Goal: Task Accomplishment & Management: Use online tool/utility

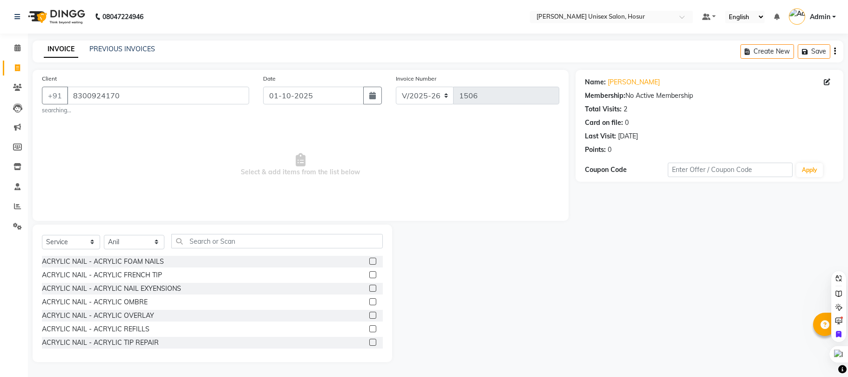
select select "6189"
select select "service"
select select "45674"
click at [250, 239] on input "text" at bounding box center [277, 241] width 212 height 14
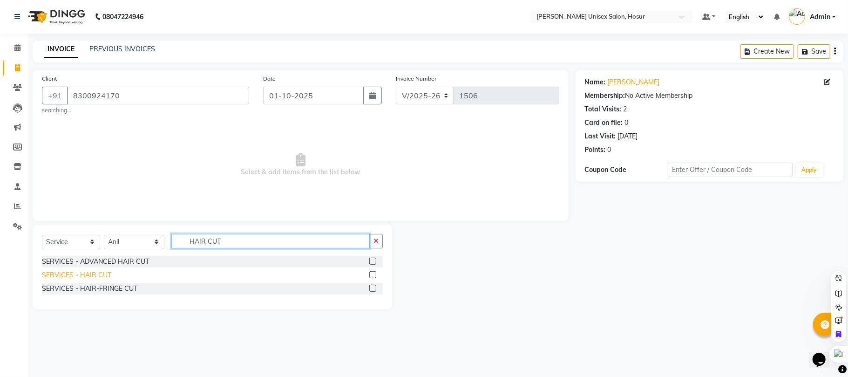
type input "HAIR CUT"
click at [55, 277] on div "SERVICES - HAIR CUT" at bounding box center [76, 275] width 69 height 10
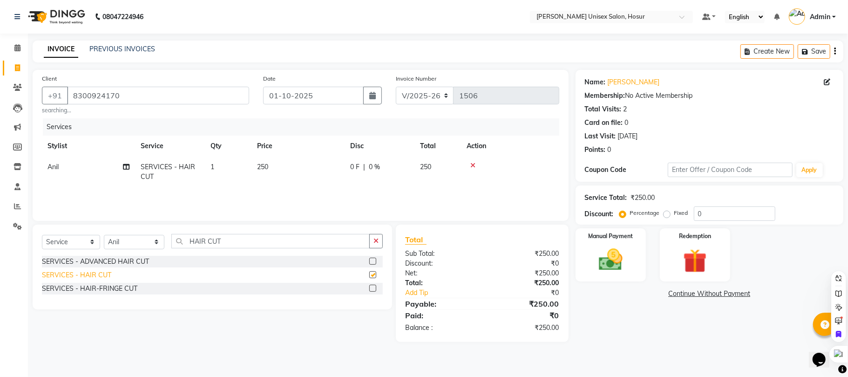
checkbox input "false"
click at [620, 259] on img at bounding box center [611, 260] width 41 height 29
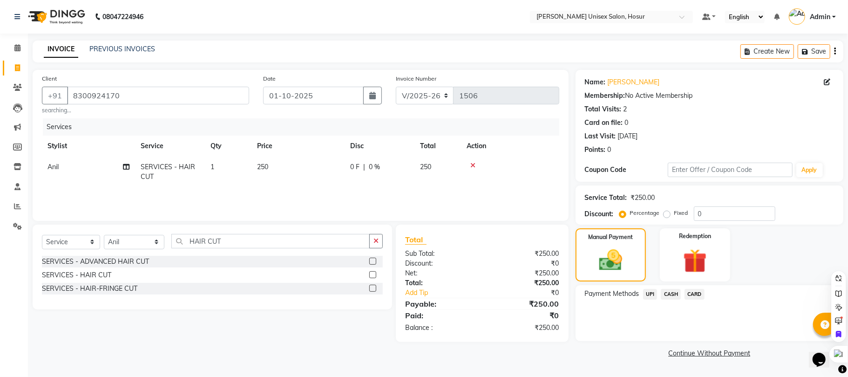
click at [673, 293] on span "CASH" at bounding box center [671, 294] width 20 height 11
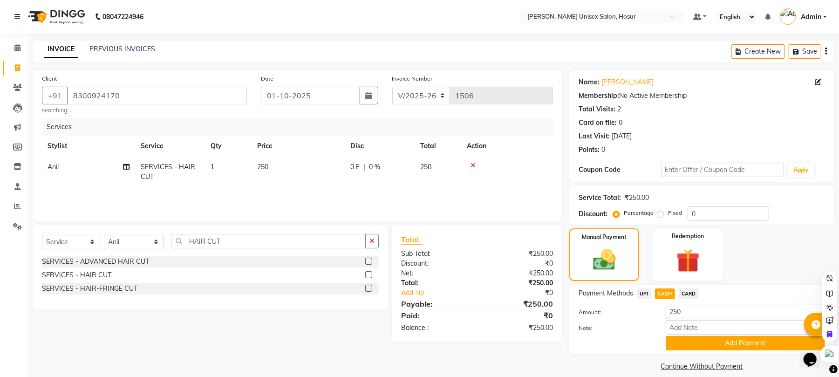
click at [649, 296] on span "UPI" at bounding box center [644, 293] width 14 height 11
click at [650, 296] on span "UPI" at bounding box center [644, 293] width 14 height 11
click at [690, 341] on button "Add Payment" at bounding box center [745, 343] width 159 height 14
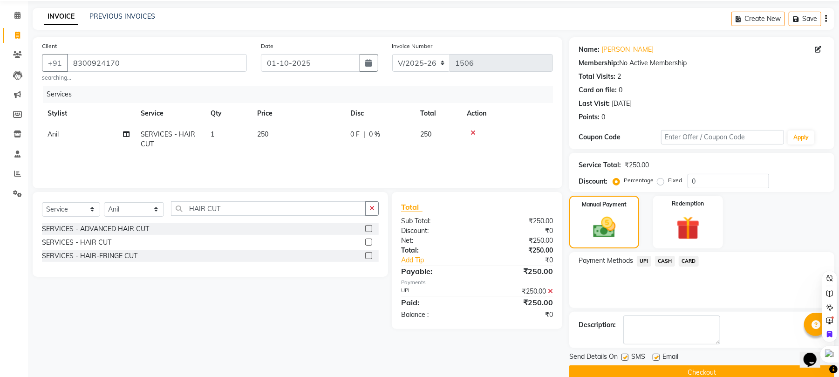
scroll to position [50, 0]
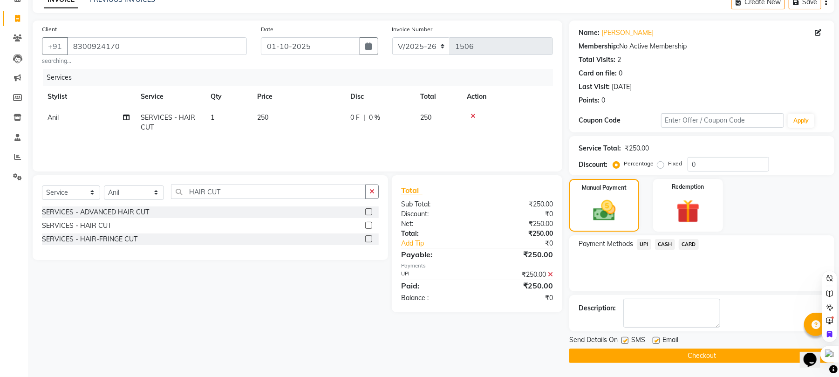
click at [661, 242] on span "CASH" at bounding box center [665, 244] width 20 height 11
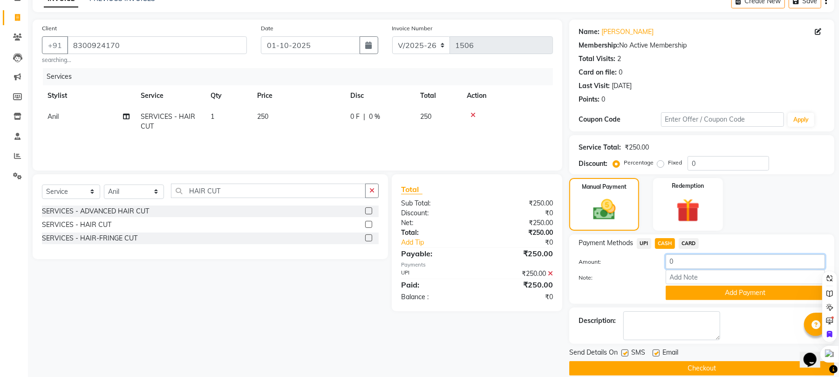
click at [681, 258] on input "0" at bounding box center [745, 261] width 159 height 14
type input "0200"
click at [613, 284] on div "Note:" at bounding box center [702, 278] width 260 height 16
click at [732, 294] on button "Add Payment" at bounding box center [745, 293] width 159 height 14
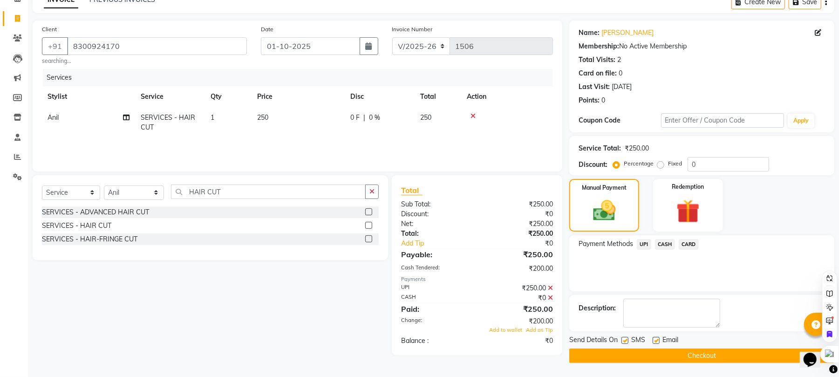
click at [644, 239] on span "UPI" at bounding box center [644, 244] width 14 height 11
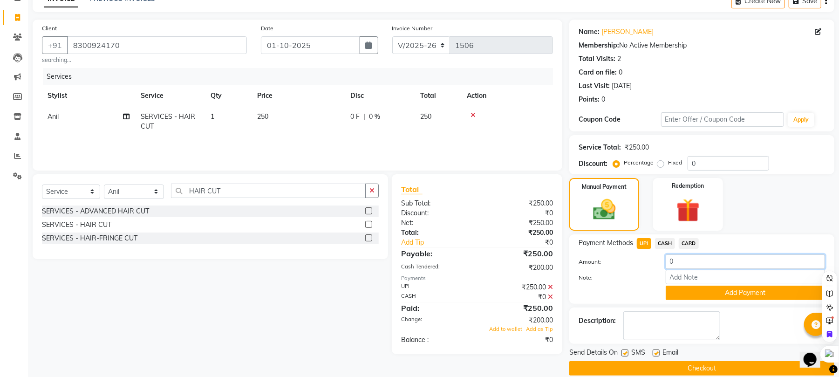
click at [707, 264] on input "0" at bounding box center [745, 261] width 159 height 14
type input "050"
click at [692, 291] on button "Add Payment" at bounding box center [745, 293] width 159 height 14
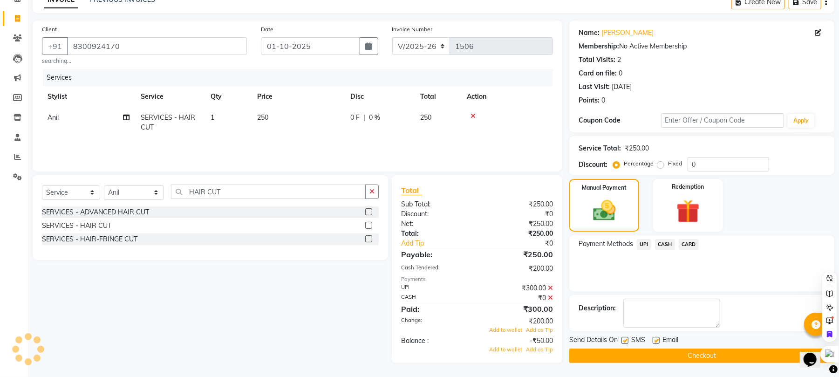
click at [552, 286] on icon at bounding box center [550, 288] width 5 height 7
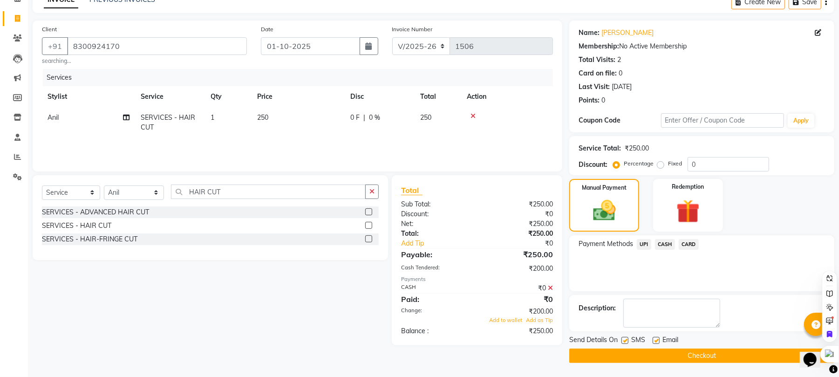
click at [552, 288] on icon at bounding box center [550, 288] width 5 height 7
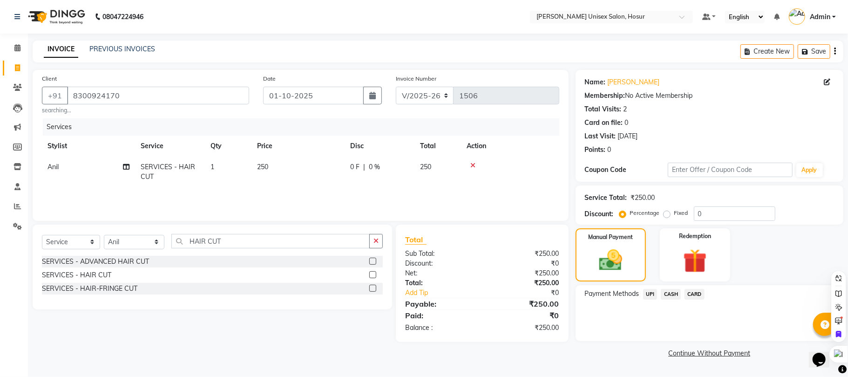
click at [647, 291] on span "UPI" at bounding box center [650, 294] width 14 height 11
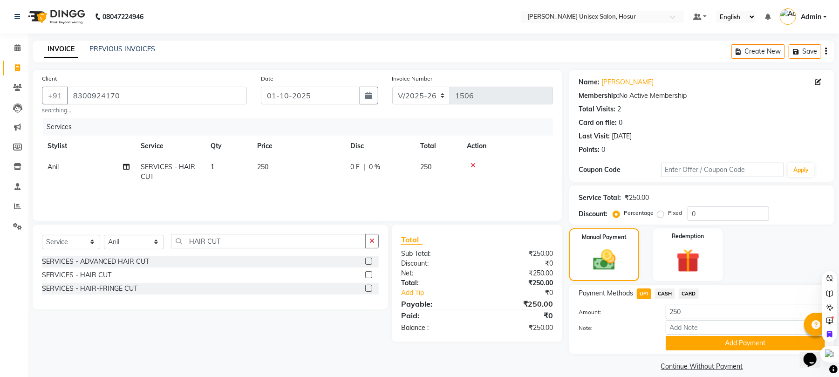
click at [670, 291] on span "CASH" at bounding box center [665, 293] width 20 height 11
click at [692, 315] on input "250" at bounding box center [745, 312] width 159 height 14
type input "200"
click at [690, 342] on button "Add Payment" at bounding box center [745, 343] width 159 height 14
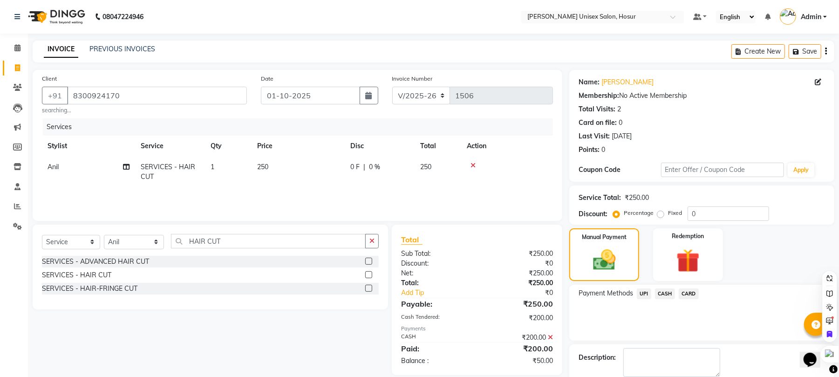
click at [647, 287] on div "Payment Methods UPI CASH CARD" at bounding box center [701, 313] width 265 height 56
click at [645, 297] on span "UPI" at bounding box center [644, 293] width 14 height 11
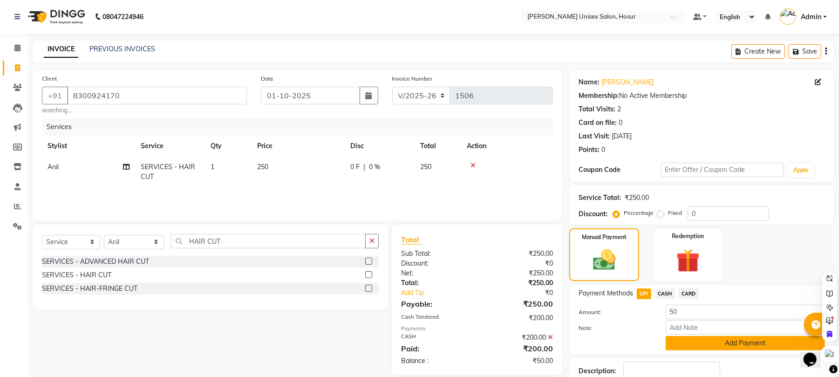
click at [697, 345] on button "Add Payment" at bounding box center [745, 343] width 159 height 14
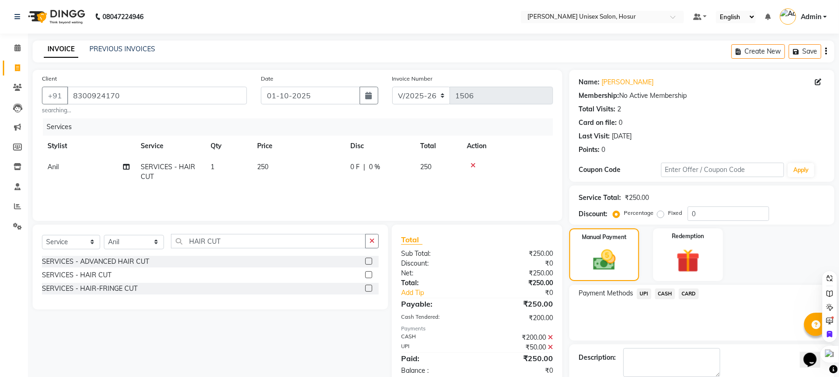
scroll to position [50, 0]
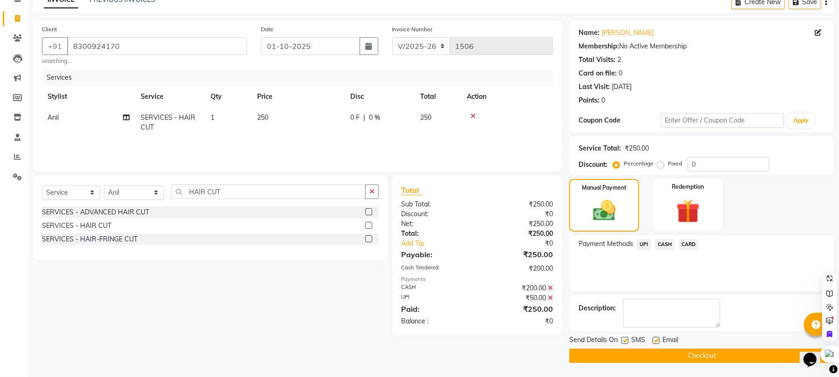
click at [680, 349] on button "Checkout" at bounding box center [701, 356] width 265 height 14
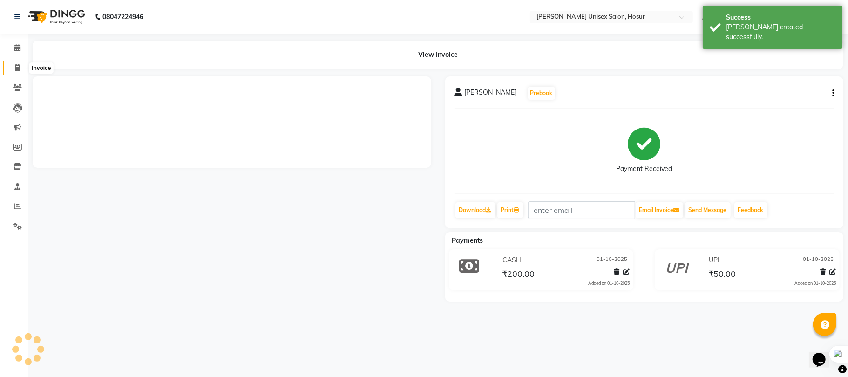
click at [17, 67] on icon at bounding box center [17, 67] width 5 height 7
select select "service"
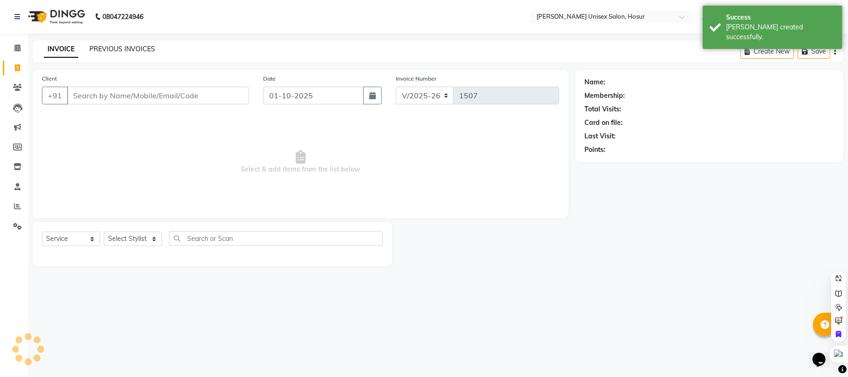
click at [110, 51] on link "PREVIOUS INVOICES" at bounding box center [122, 49] width 66 height 8
